Goal: Task Accomplishment & Management: Manage account settings

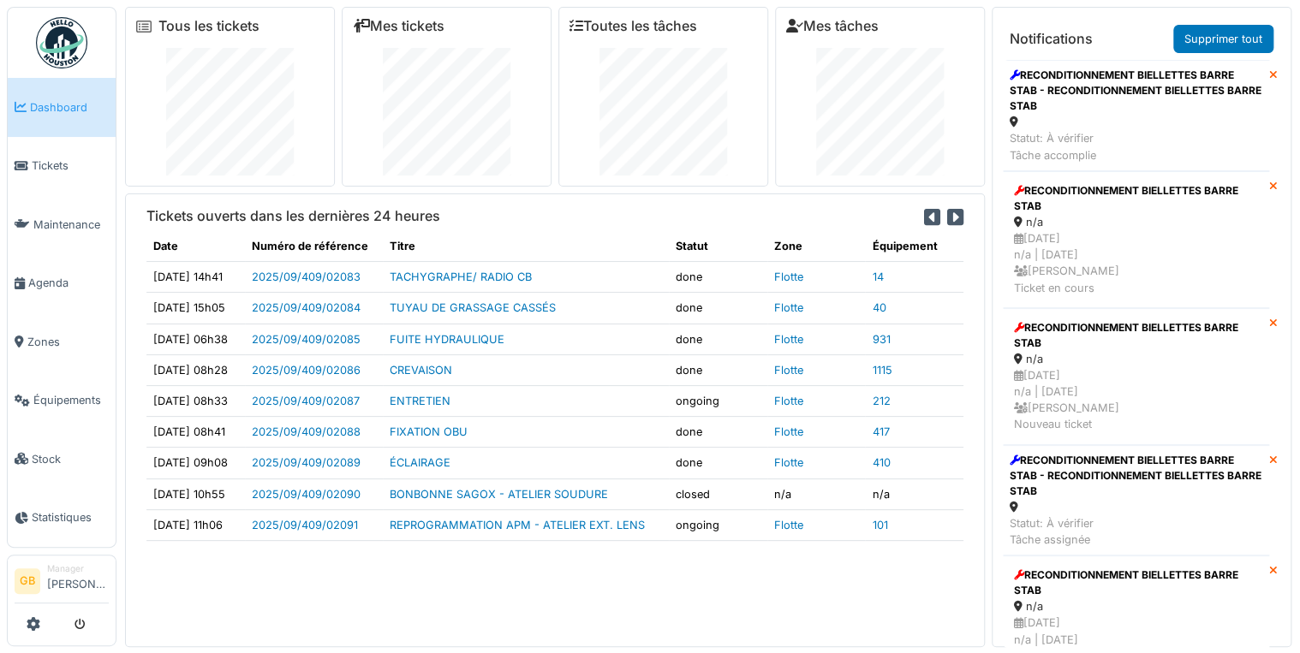
click at [51, 51] on img at bounding box center [61, 42] width 51 height 51
